Goal: Check status

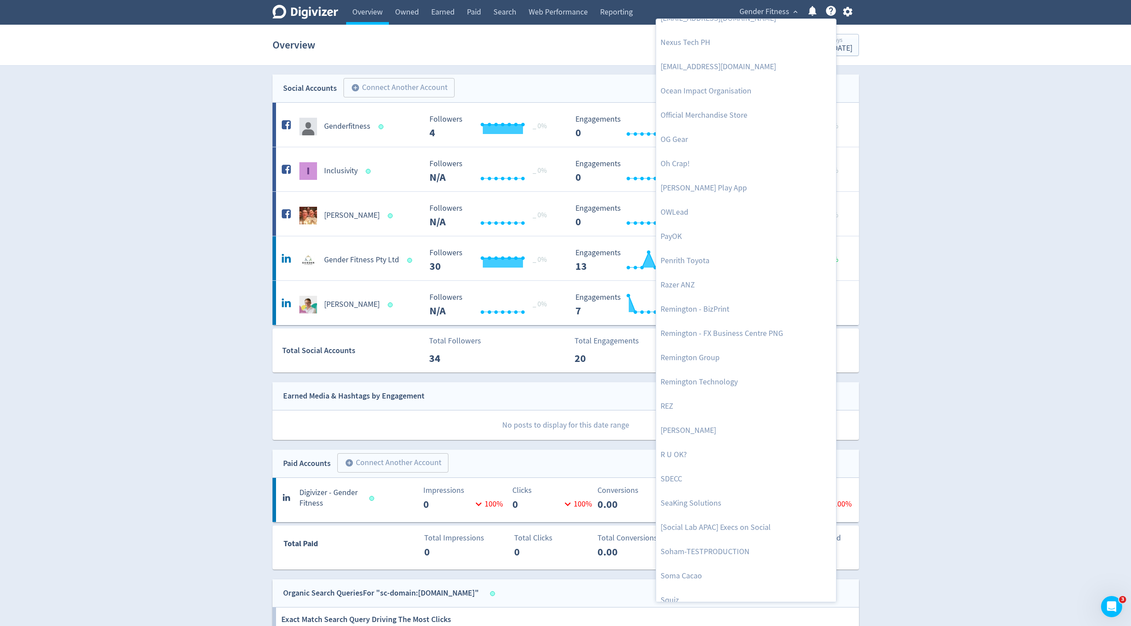
scroll to position [1817, 0]
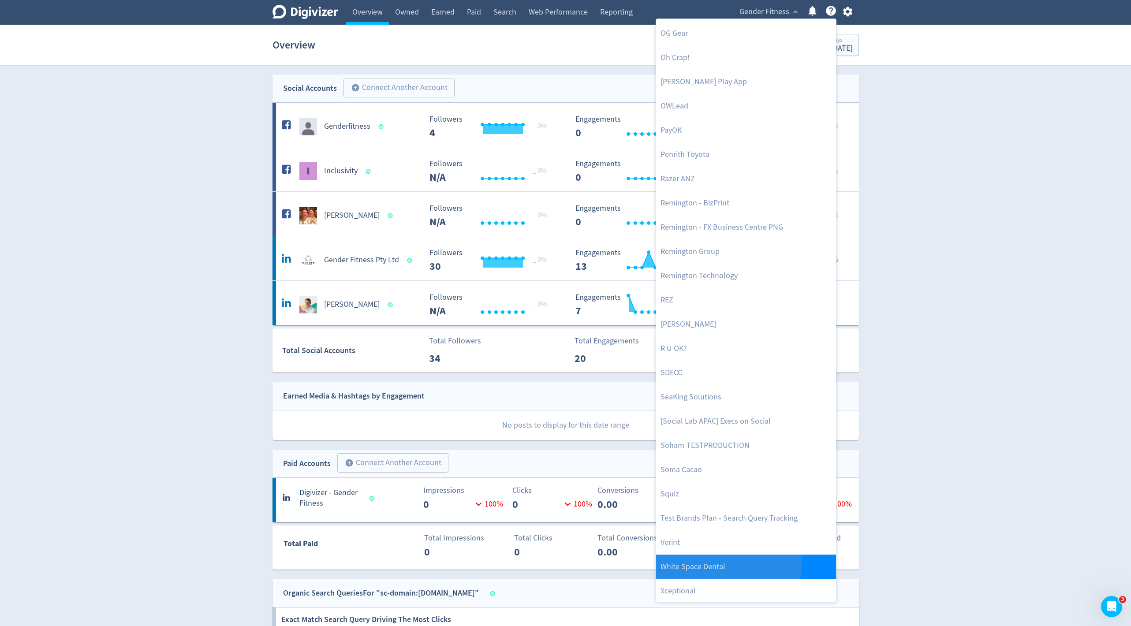
click at [674, 561] on link "White Space Dental" at bounding box center [746, 567] width 180 height 24
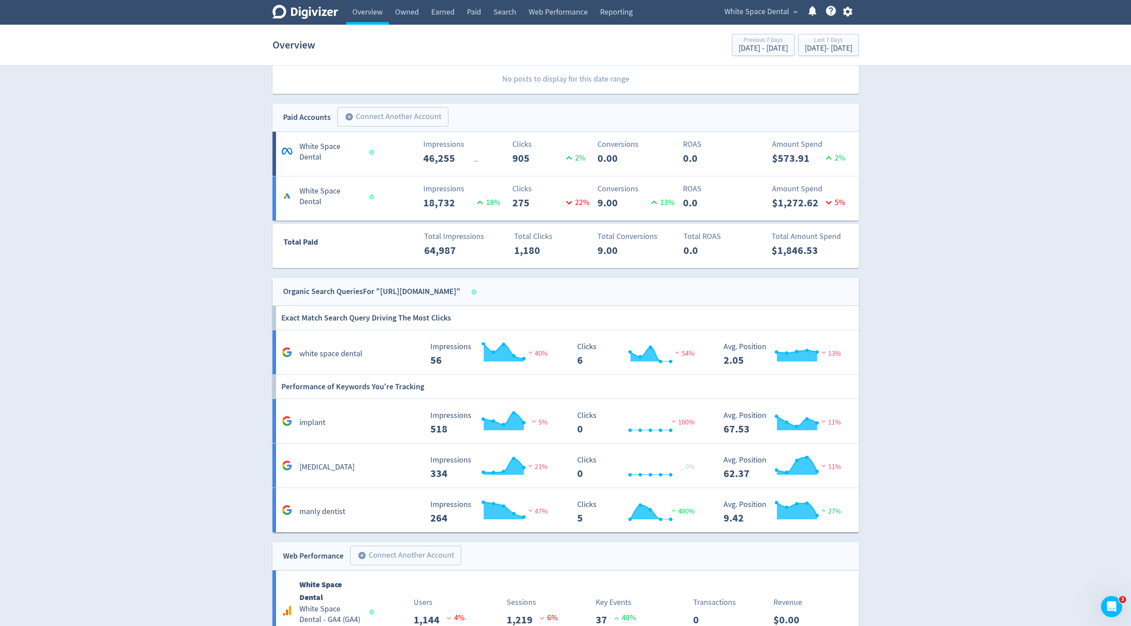
scroll to position [222, 0]
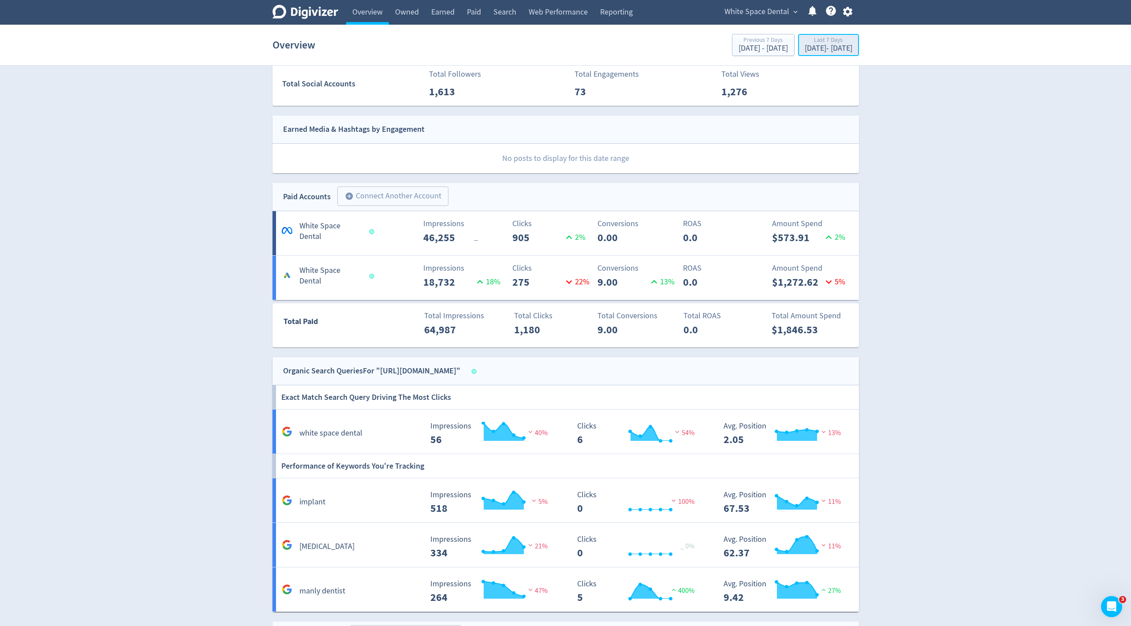
click at [809, 42] on div "Last 7 Days" at bounding box center [828, 40] width 48 height 7
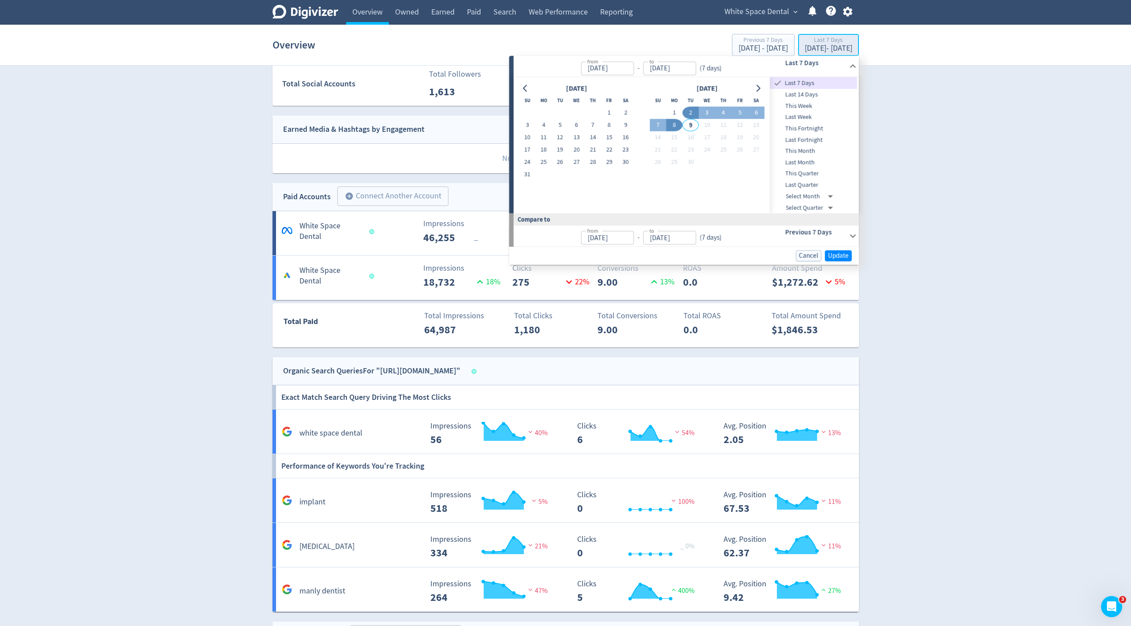
type input "[DATE]"
click at [611, 112] on button "1" at bounding box center [609, 113] width 16 height 12
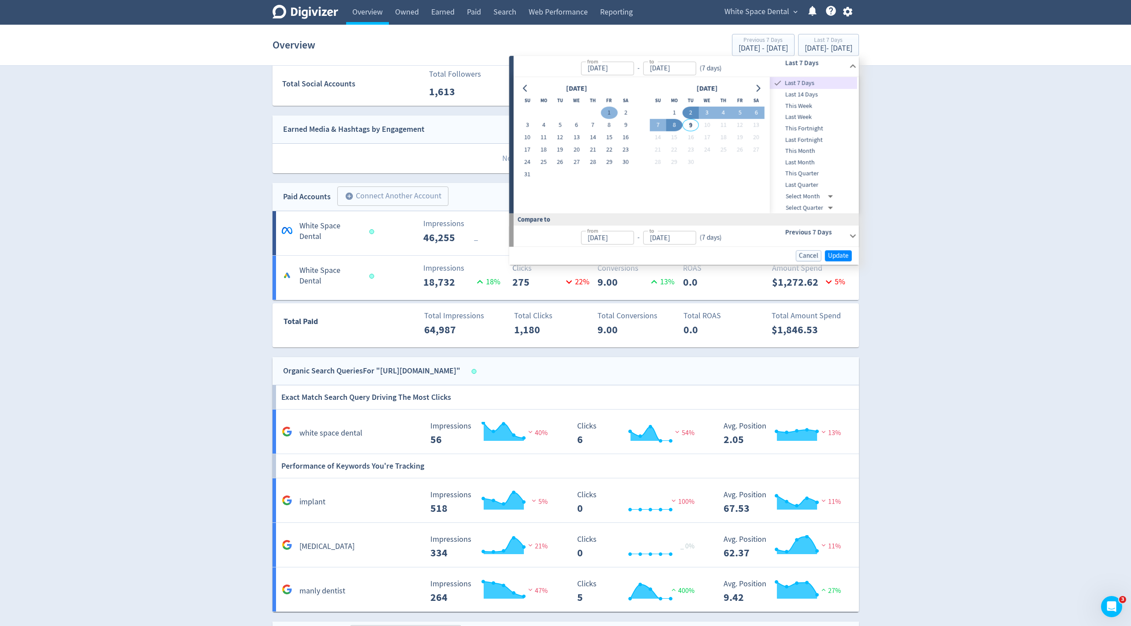
type input "[DATE]"
click at [625, 123] on button "9" at bounding box center [625, 125] width 16 height 12
type input "[DATE]"
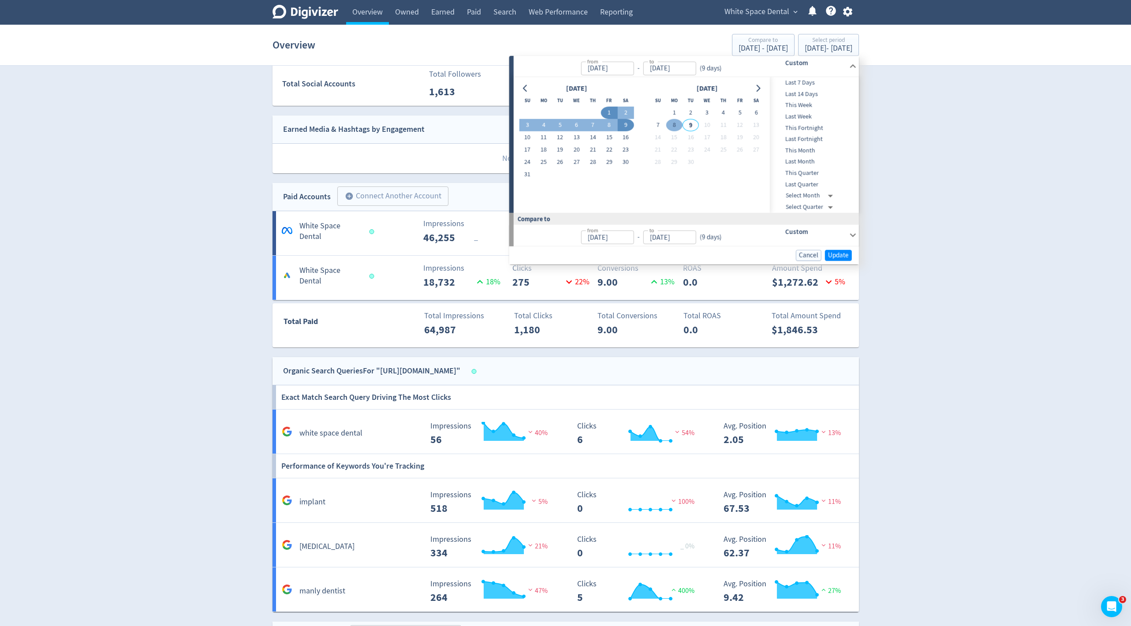
click at [680, 126] on button "8" at bounding box center [674, 125] width 16 height 12
type input "[DATE]"
click at [629, 124] on button "9" at bounding box center [625, 125] width 16 height 12
type input "[DATE]"
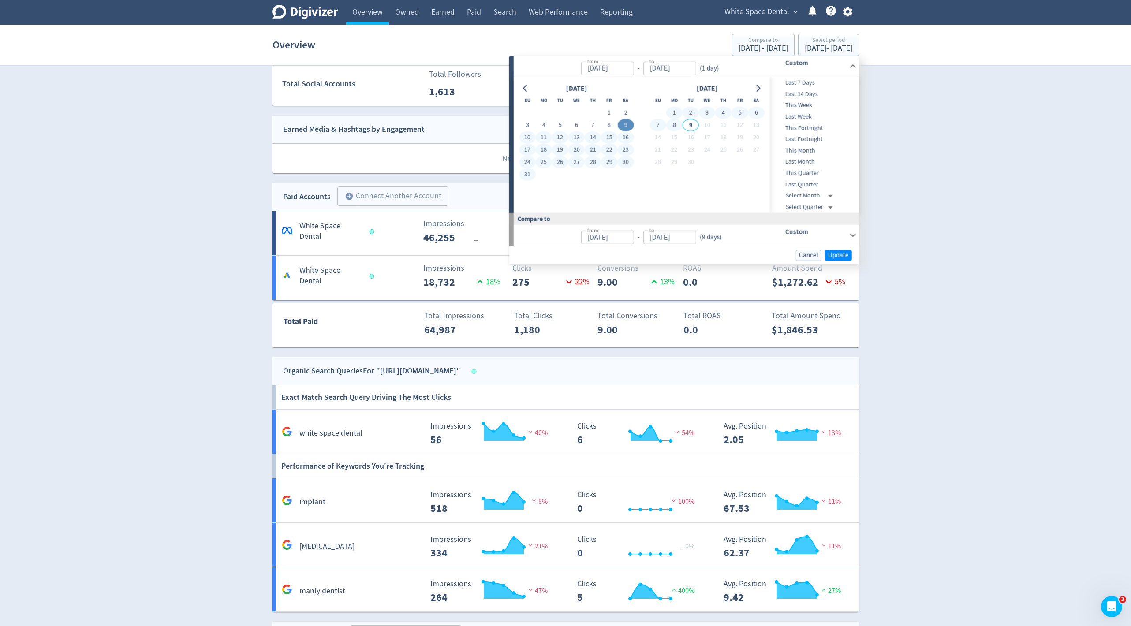
click at [671, 124] on button "8" at bounding box center [674, 125] width 16 height 12
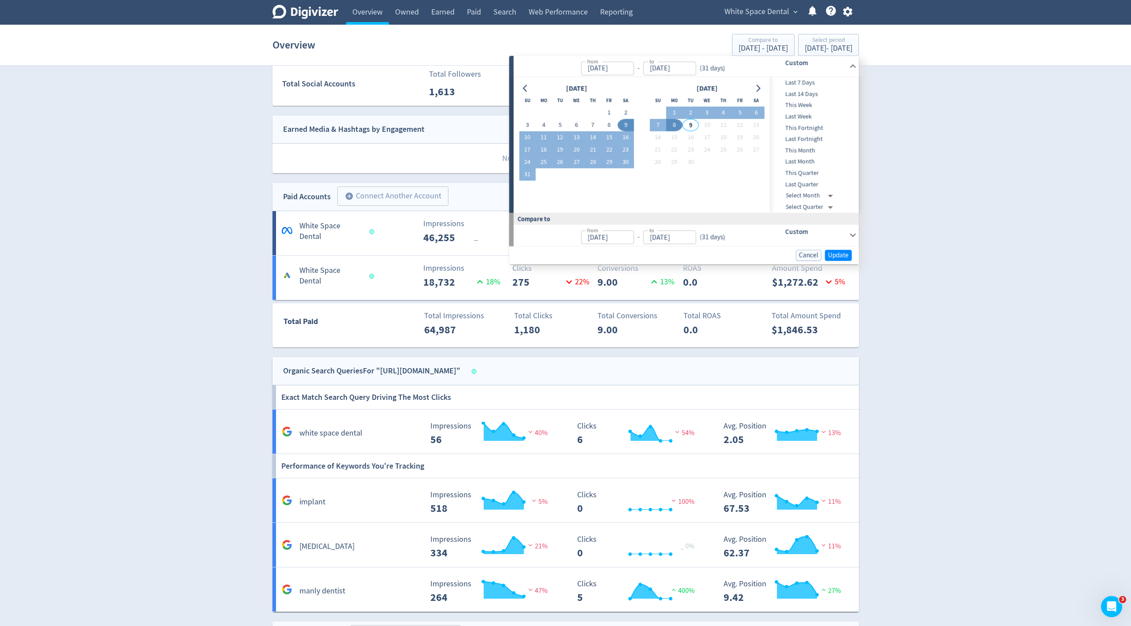
type input "[DATE]"
click at [840, 257] on span "Update" at bounding box center [838, 255] width 21 height 7
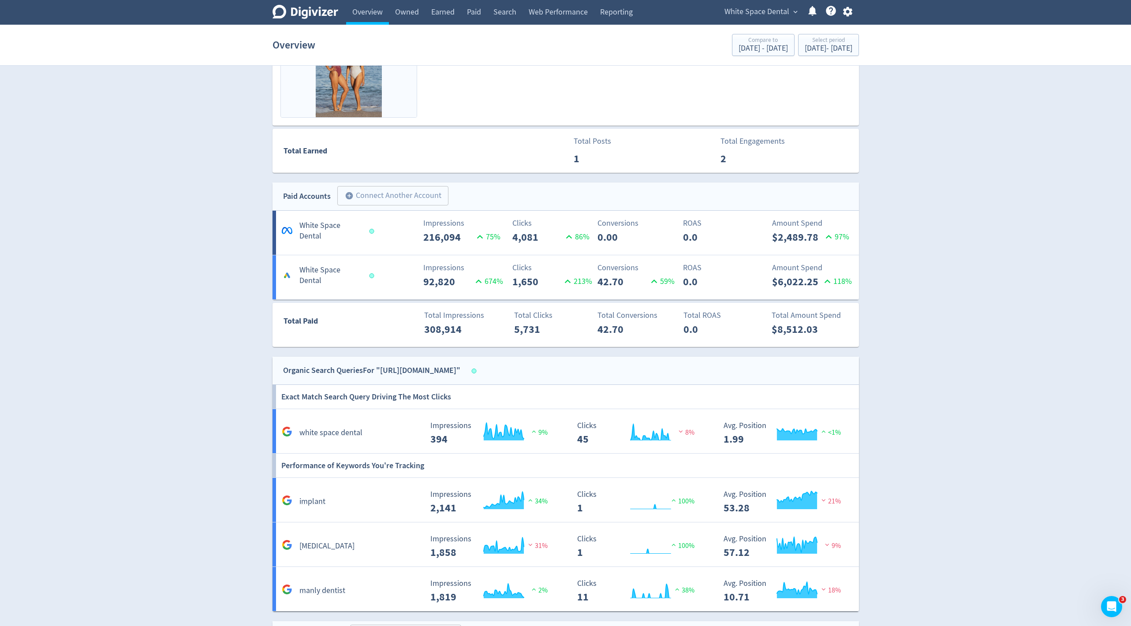
scroll to position [428, 0]
